Goal: Task Accomplishment & Management: Manage account settings

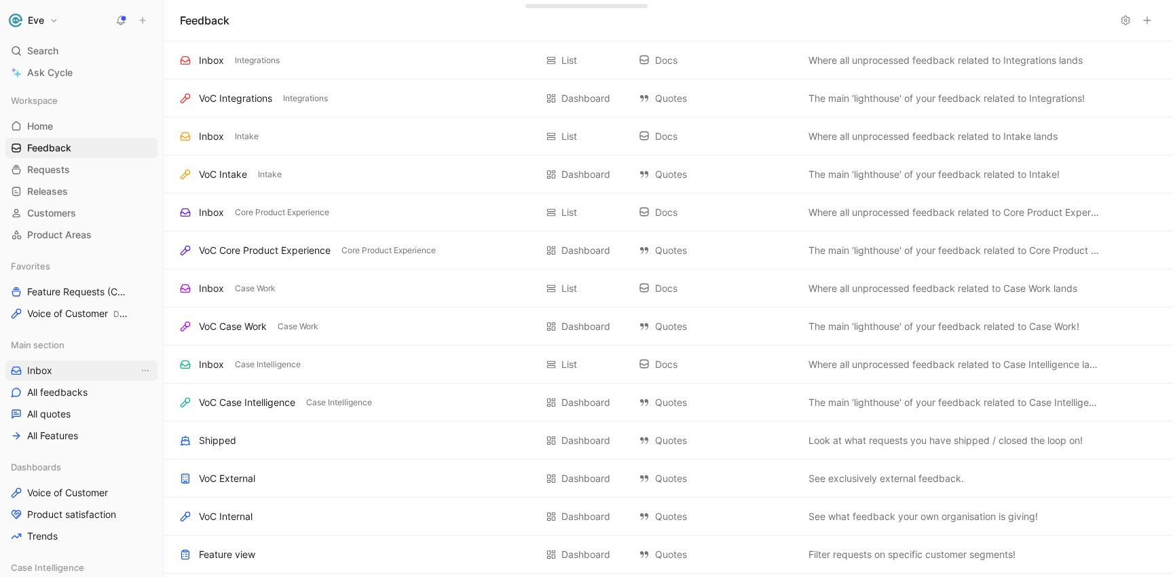
click at [56, 366] on link "Inbox" at bounding box center [81, 370] width 152 height 20
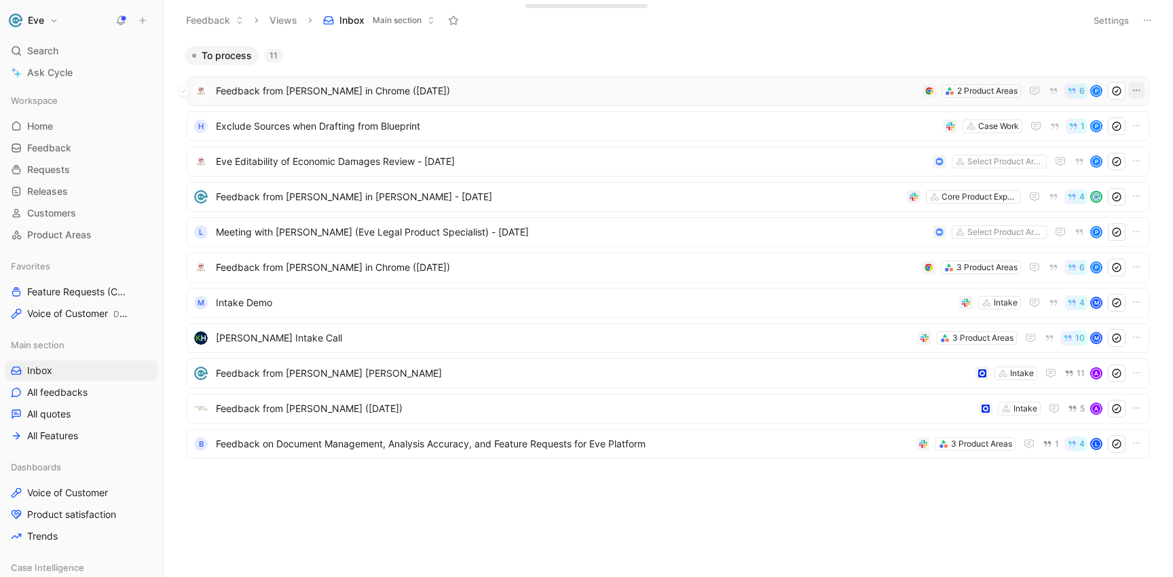
click at [1132, 87] on icon "button" at bounding box center [1136, 90] width 11 height 11
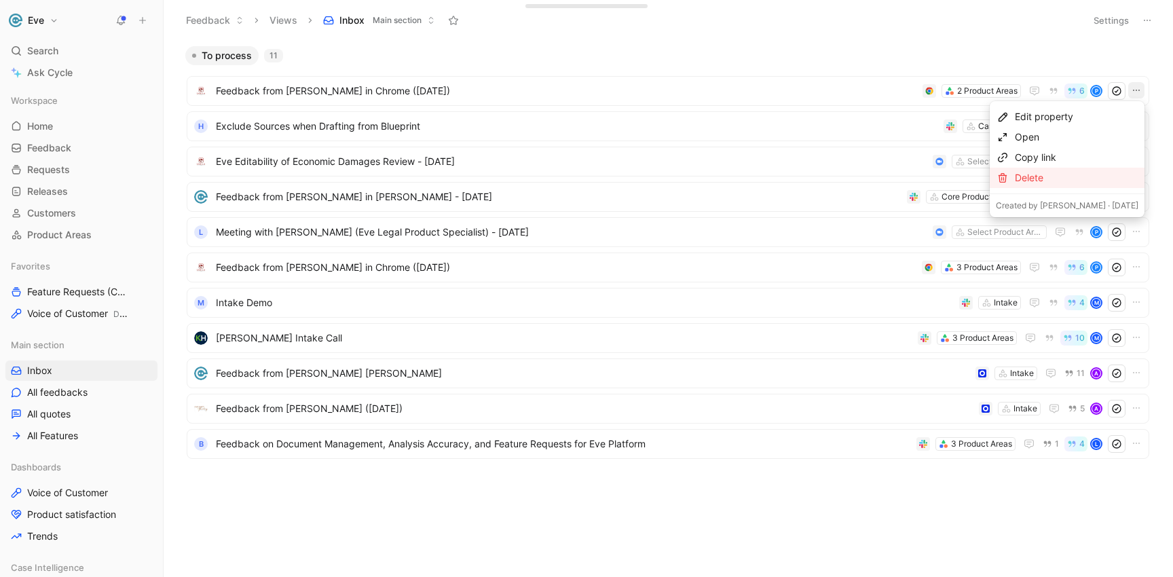
click at [1078, 176] on div "Delete" at bounding box center [1077, 178] width 124 height 16
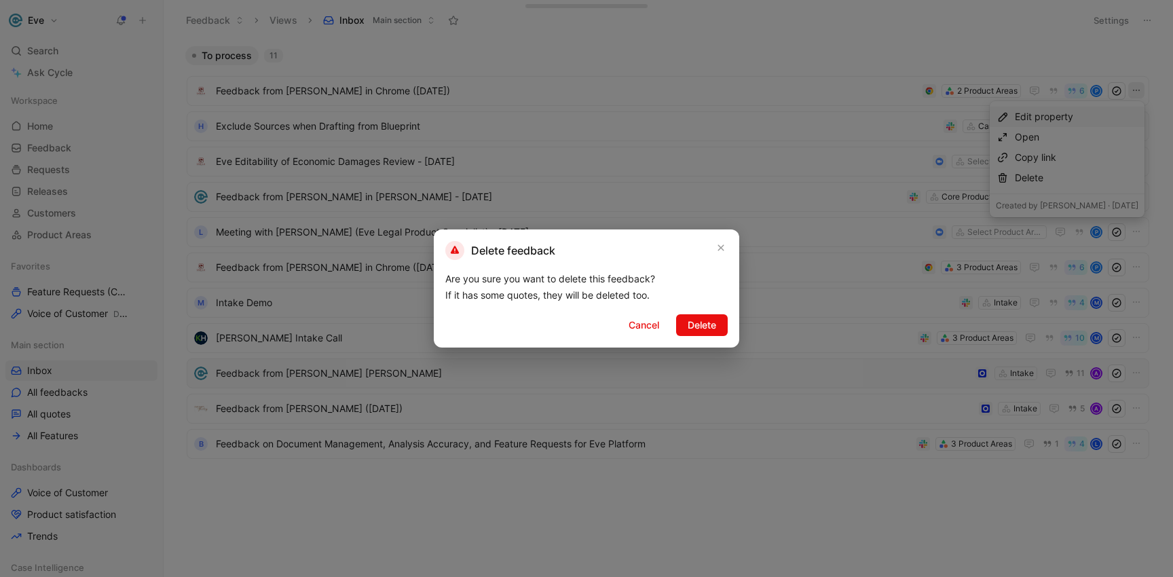
click at [693, 327] on span "Delete" at bounding box center [702, 325] width 29 height 16
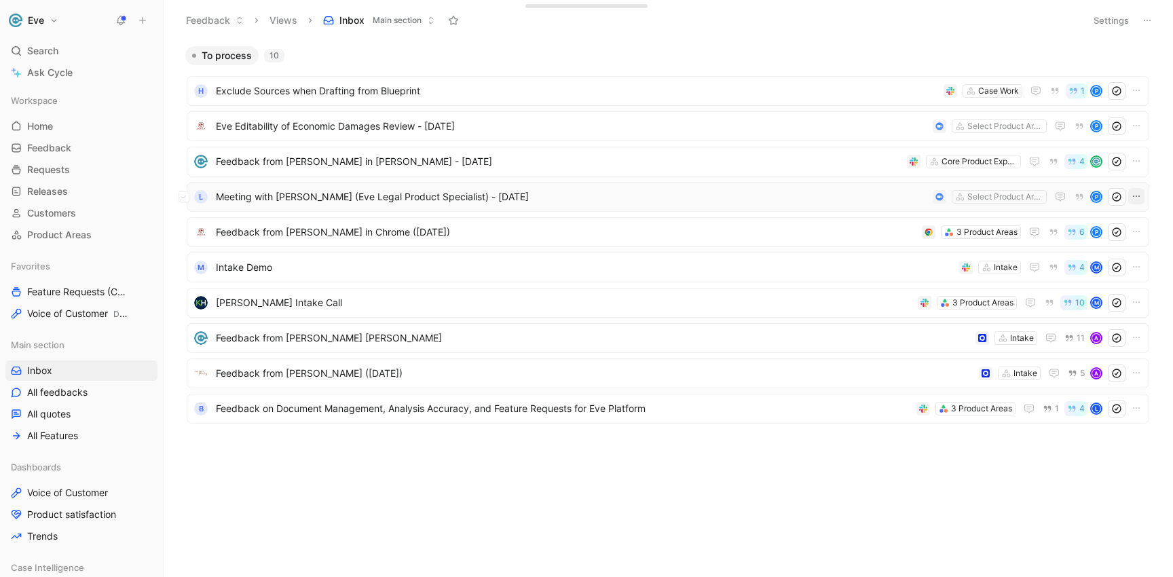
click at [1138, 192] on icon "button" at bounding box center [1136, 196] width 11 height 11
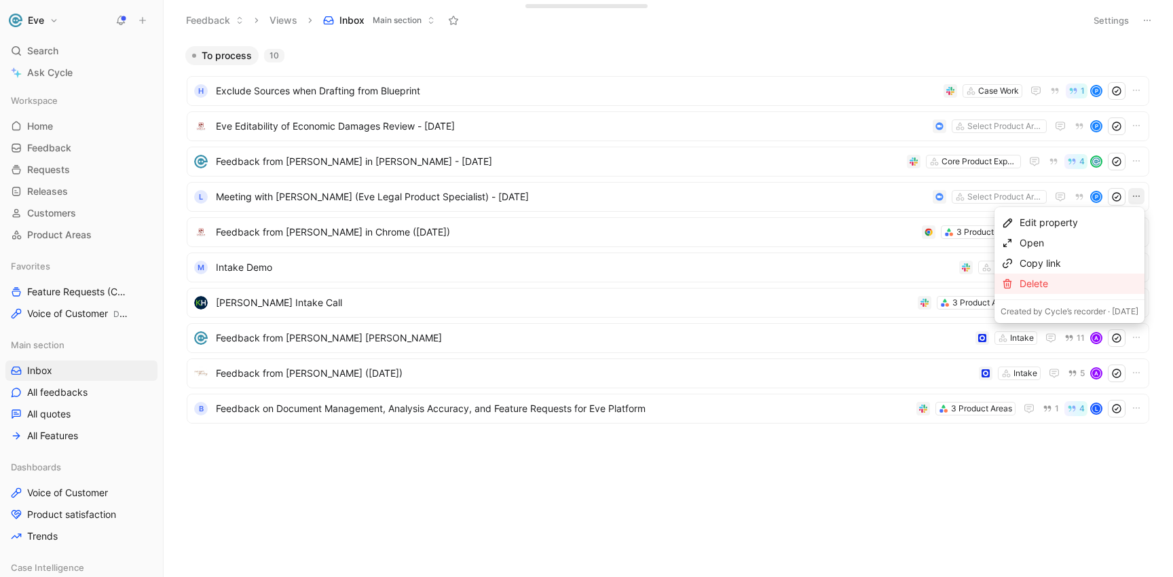
click at [1038, 278] on div "Delete" at bounding box center [1079, 284] width 119 height 16
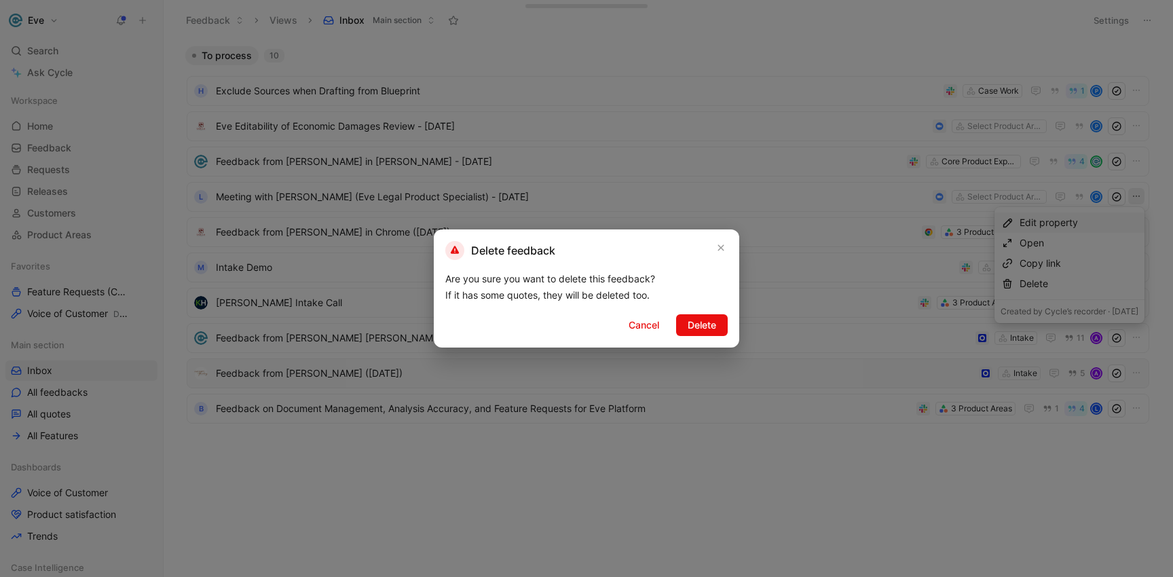
click at [688, 333] on span "Delete" at bounding box center [702, 325] width 29 height 16
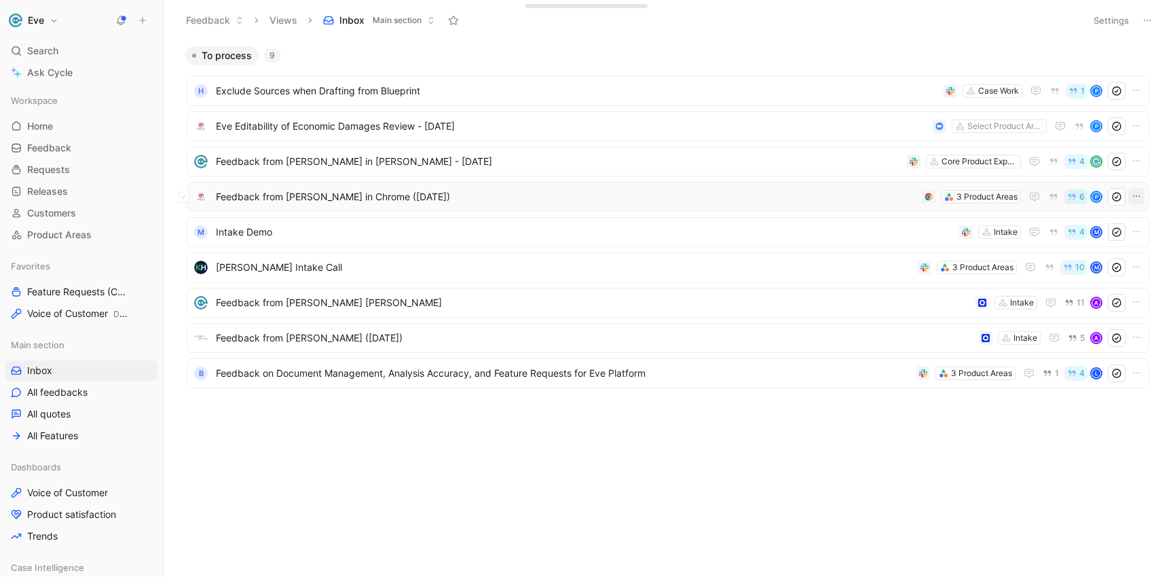
click at [1141, 193] on icon "button" at bounding box center [1136, 196] width 11 height 11
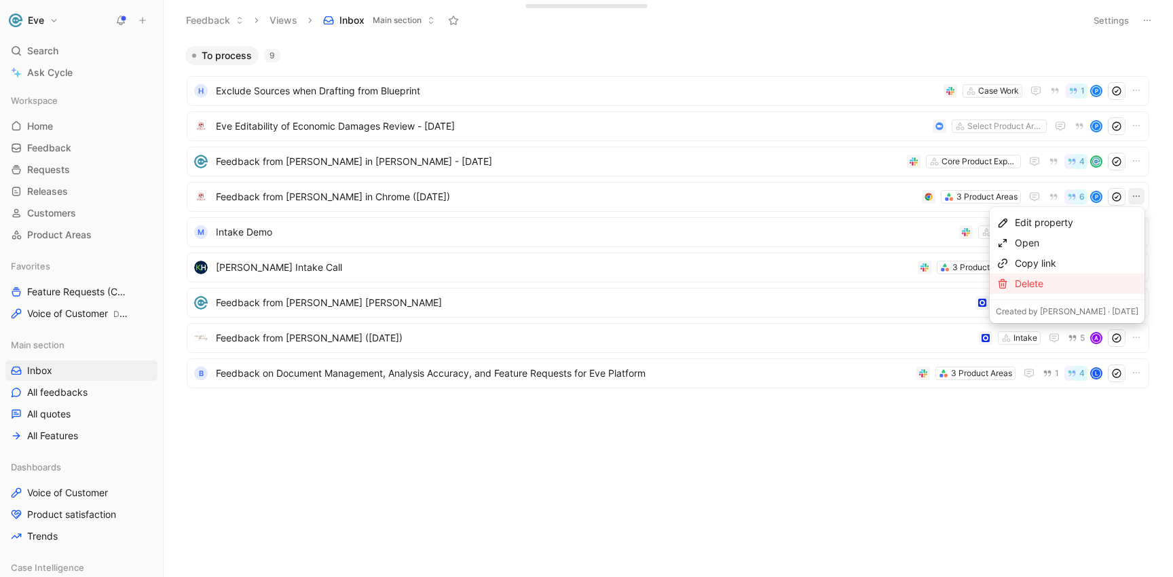
click at [1056, 291] on div "Delete" at bounding box center [1067, 284] width 155 height 20
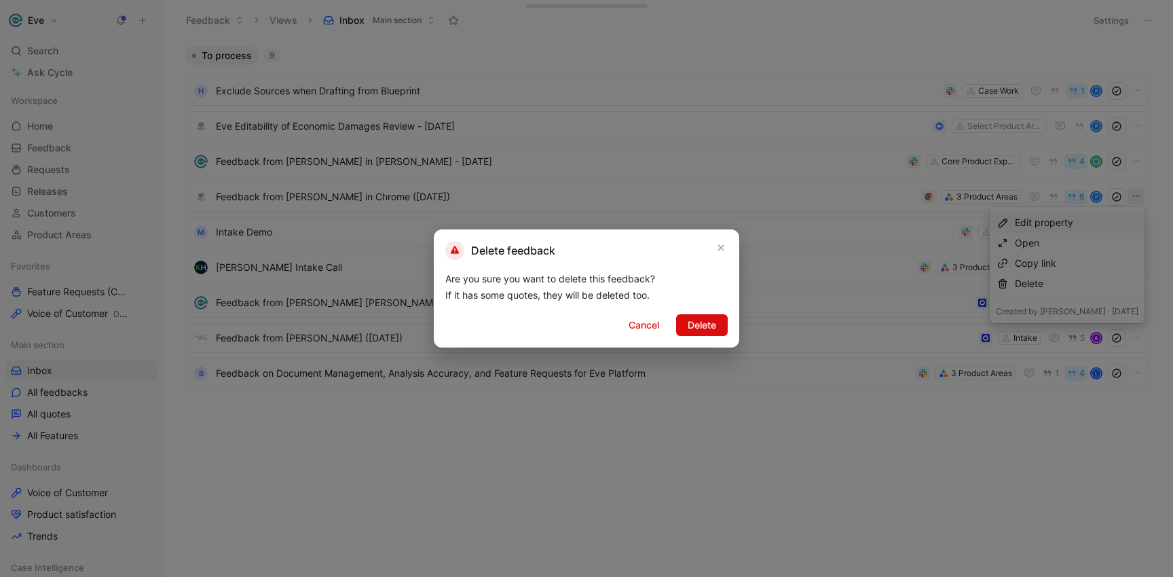
click at [697, 320] on span "Delete" at bounding box center [702, 325] width 29 height 16
